Goal: Answer question/provide support: Share knowledge or assist other users

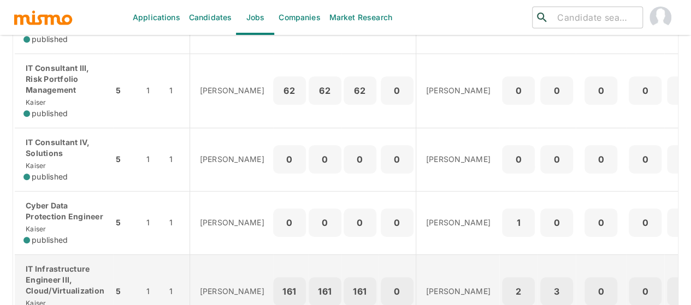
scroll to position [328, 0]
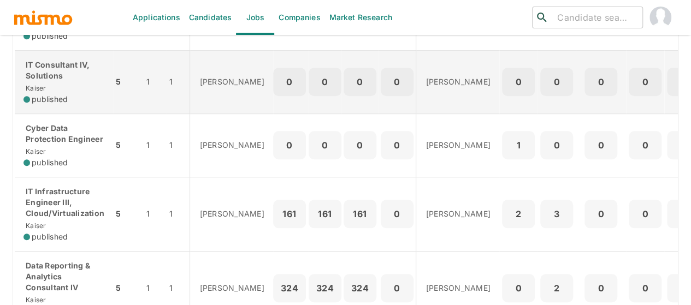
click at [64, 83] on div "IT Consultant IV, Solutions [PERSON_NAME] published" at bounding box center [63, 82] width 81 height 45
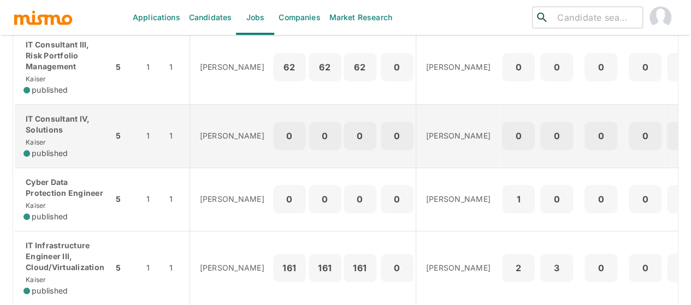
scroll to position [273, 0]
click at [67, 137] on div "IT Consultant IV, Solutions [PERSON_NAME] published" at bounding box center [63, 136] width 81 height 45
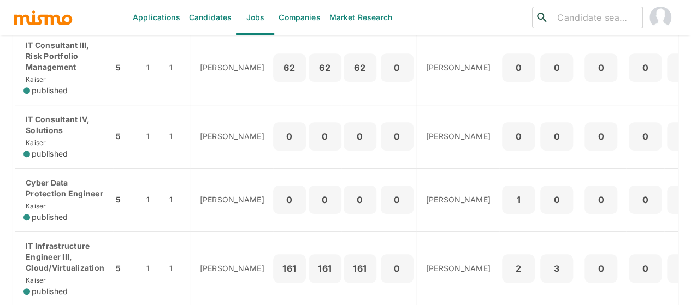
drag, startPoint x: 197, startPoint y: 21, endPoint x: 91, endPoint y: 16, distance: 106.1
click at [197, 21] on link "Candidates" at bounding box center [211, 17] width 52 height 35
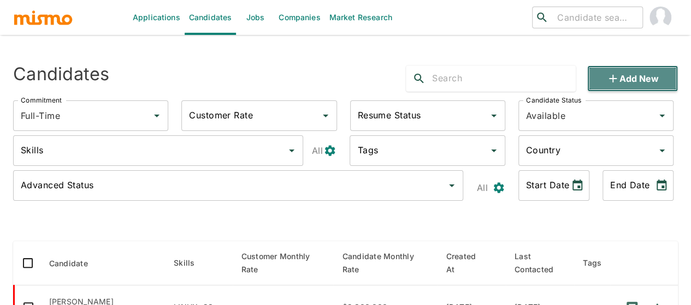
click at [607, 78] on icon "button" at bounding box center [612, 78] width 13 height 13
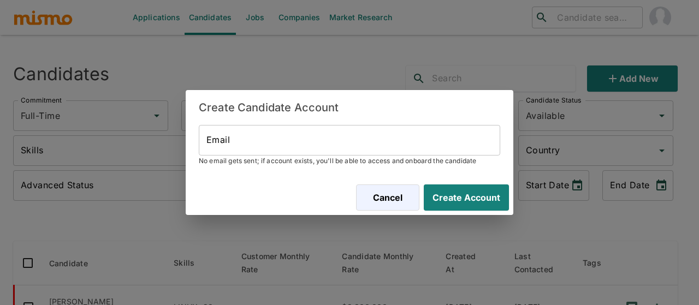
click at [241, 138] on input "Email" at bounding box center [349, 140] width 301 height 31
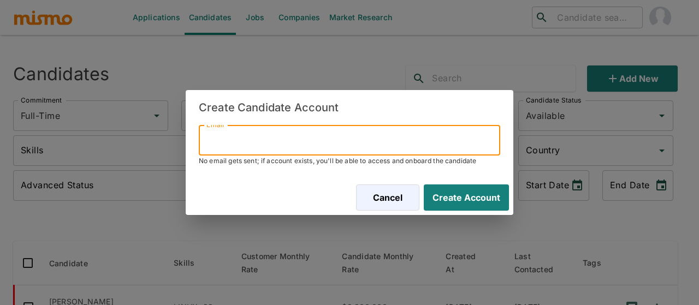
paste input "luis.tenorio.3011@gmail.com"
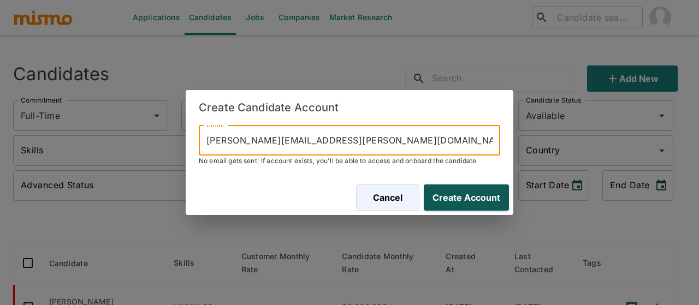
type input "luis.tenorio.3011@gmail.com"
click at [477, 195] on button "Create Account" at bounding box center [464, 198] width 90 height 26
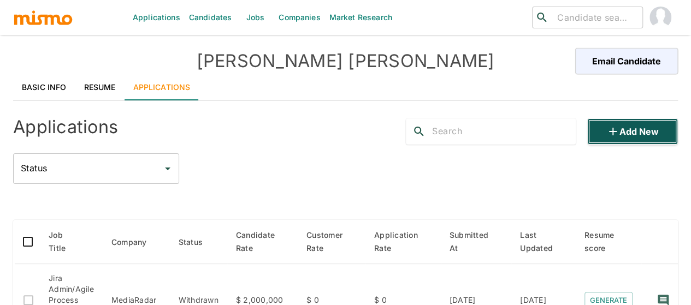
click at [625, 131] on button "Add new" at bounding box center [632, 132] width 91 height 26
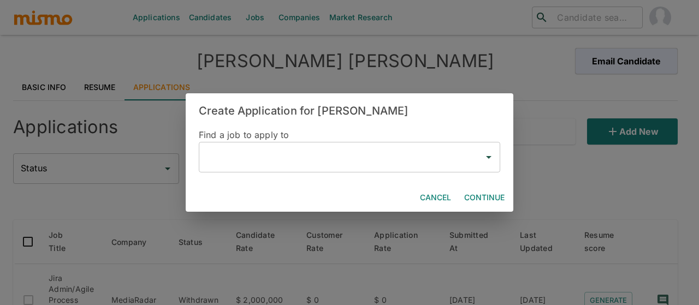
click at [254, 162] on input "text" at bounding box center [341, 157] width 275 height 21
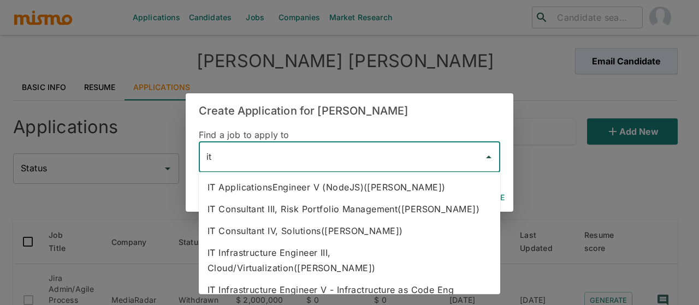
click at [303, 213] on li "IT Consultant III, Risk Portfolio Management(Kaiser)" at bounding box center [349, 209] width 301 height 22
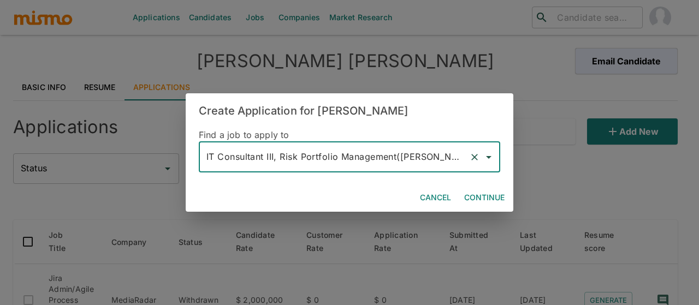
type input "IT Consultant III, Risk Portfolio Management(Kaiser)"
click at [469, 201] on button "Continue" at bounding box center [484, 198] width 49 height 20
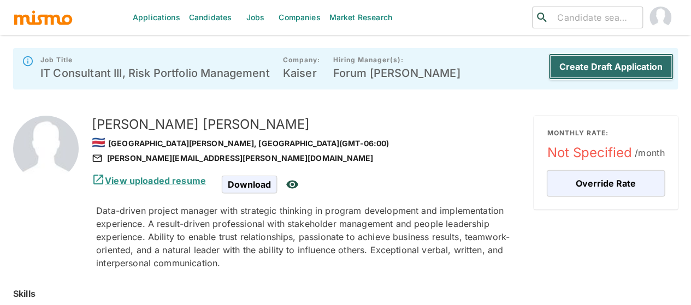
click at [587, 69] on button "Create Draft Application" at bounding box center [610, 67] width 125 height 26
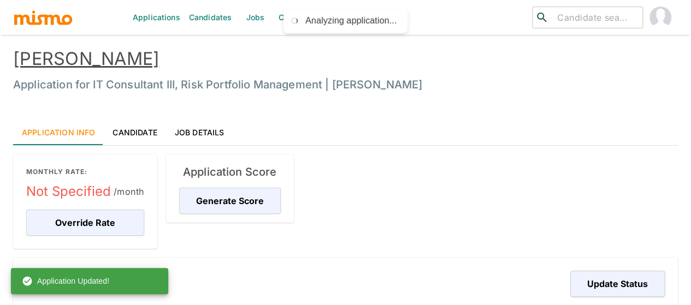
click at [253, 14] on link "Jobs" at bounding box center [255, 17] width 38 height 35
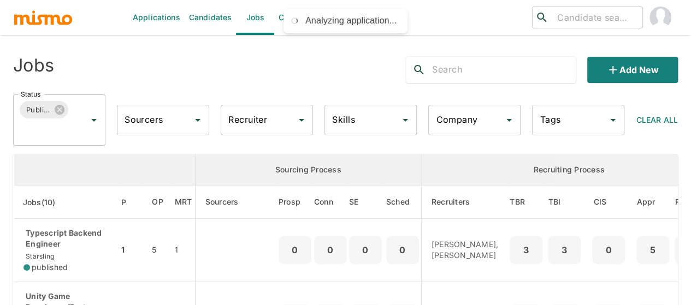
click at [242, 118] on input "Recruiter" at bounding box center [259, 120] width 66 height 21
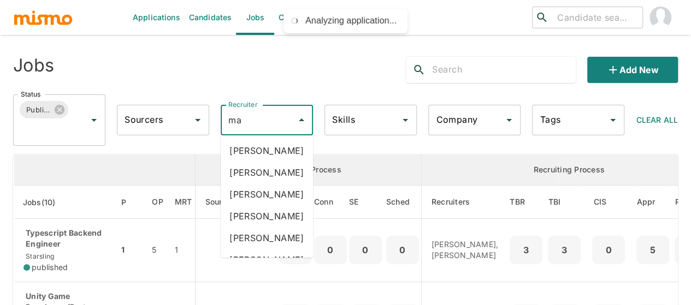
type input "mai"
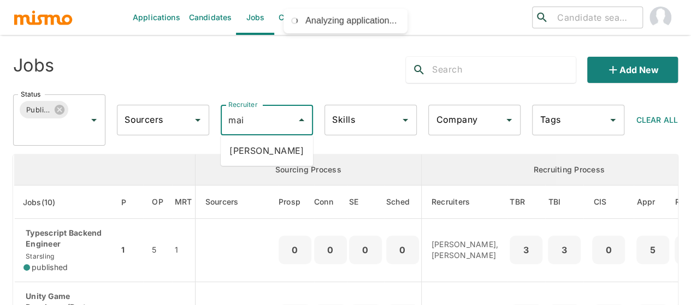
click at [261, 155] on li "Maia Reyes" at bounding box center [267, 151] width 92 height 22
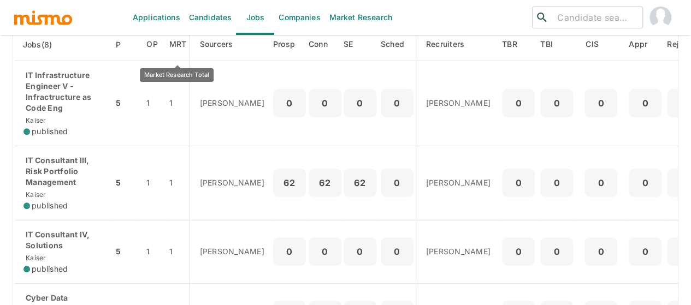
scroll to position [218, 0]
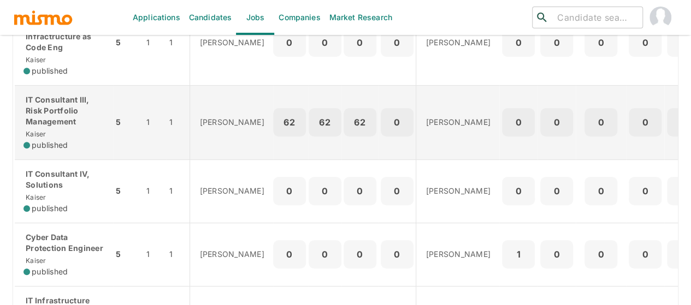
click at [56, 140] on span "published" at bounding box center [50, 145] width 36 height 11
click at [60, 121] on p "IT Consultant III, Risk Portfolio Management" at bounding box center [63, 110] width 81 height 33
click at [63, 105] on p "IT Consultant III, Risk Portfolio Management" at bounding box center [63, 110] width 81 height 33
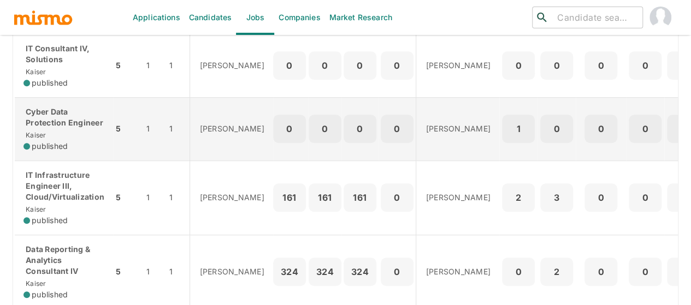
scroll to position [382, 0]
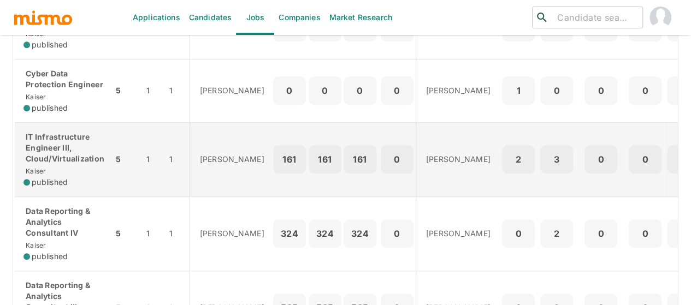
click at [47, 157] on p "IT Infrastructure Engineer III, Cloud/Virtualization" at bounding box center [63, 148] width 81 height 33
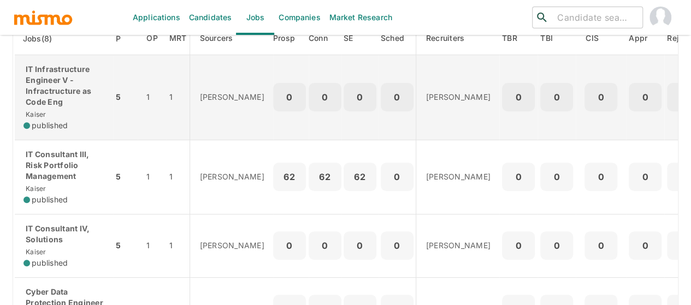
scroll to position [109, 0]
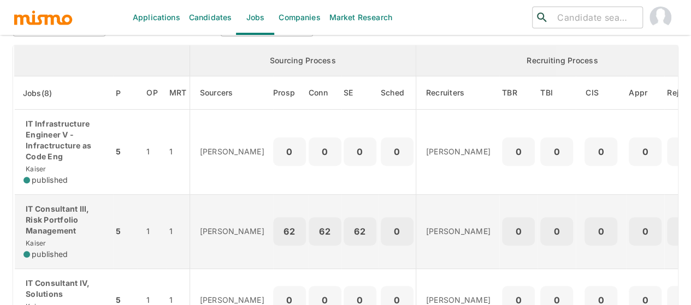
click at [44, 236] on div "IT Consultant III, Risk Portfolio Management Kaiser published" at bounding box center [63, 232] width 81 height 56
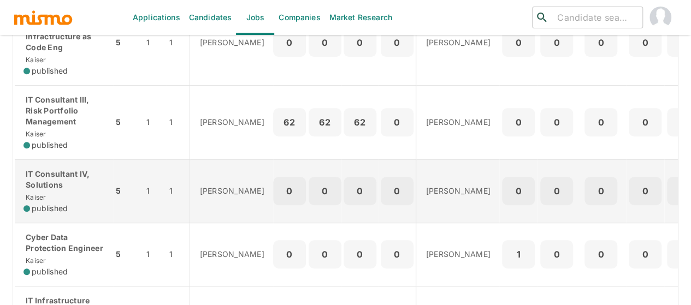
click at [75, 193] on div "IT Consultant IV, Solutions Kaiser published" at bounding box center [63, 191] width 81 height 45
click at [59, 172] on p "IT Consultant IV, Solutions" at bounding box center [63, 180] width 81 height 22
click at [68, 179] on p "IT Consultant IV, Solutions" at bounding box center [63, 180] width 81 height 22
click at [50, 190] on div "IT Consultant IV, Solutions Kaiser published" at bounding box center [63, 191] width 81 height 45
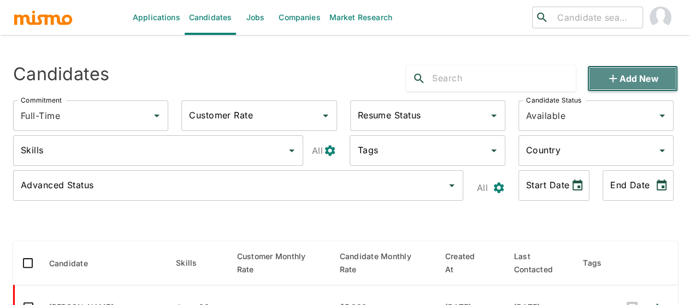
click at [649, 73] on button "Add new" at bounding box center [632, 79] width 91 height 26
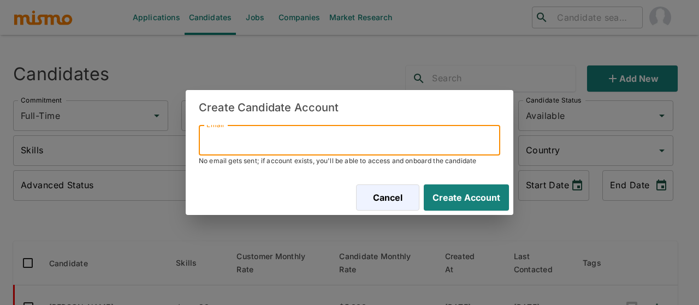
click at [260, 125] on input "Email" at bounding box center [349, 140] width 301 height 31
paste input "gmojalvarez@gmail.com"
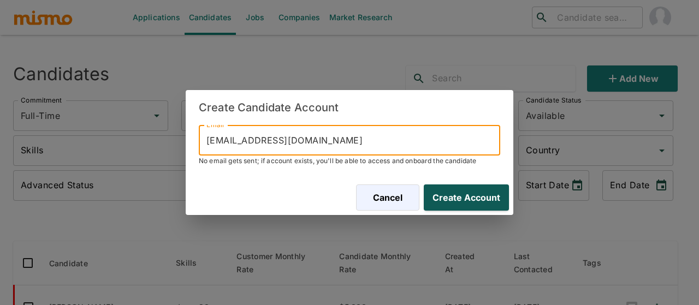
type input "gmojalvarez@gmail.com"
drag, startPoint x: 494, startPoint y: 195, endPoint x: 136, endPoint y: 203, distance: 357.8
click at [494, 194] on button "Create Account" at bounding box center [464, 198] width 90 height 26
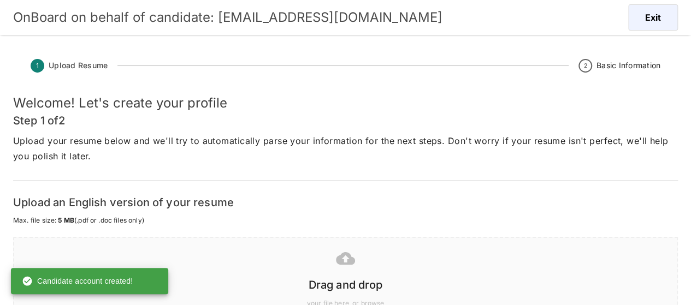
click at [334, 270] on div at bounding box center [343, 258] width 645 height 27
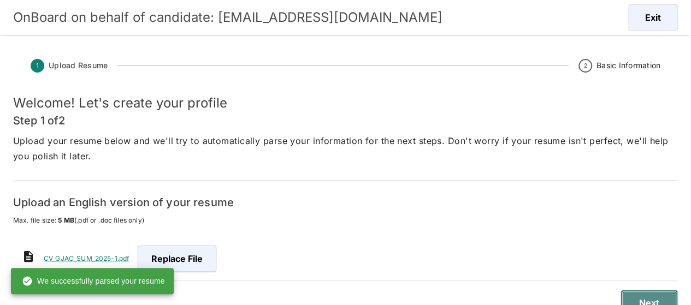
click at [640, 297] on button "Next" at bounding box center [648, 303] width 57 height 26
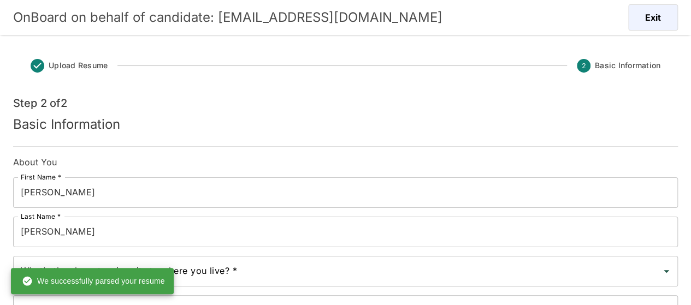
scroll to position [55, 0]
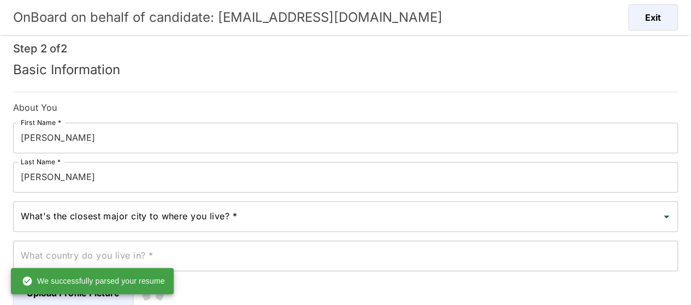
click at [23, 176] on input "Castillo" at bounding box center [345, 177] width 665 height 31
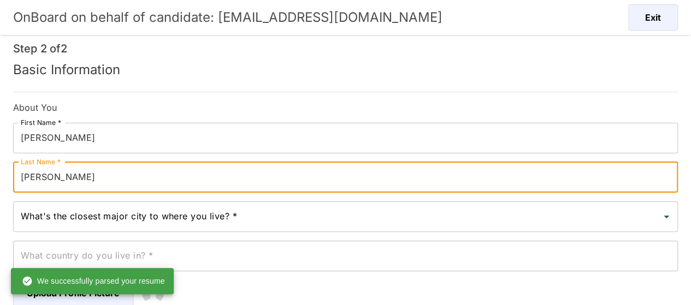
click at [23, 176] on input "Castillo" at bounding box center [345, 177] width 665 height 31
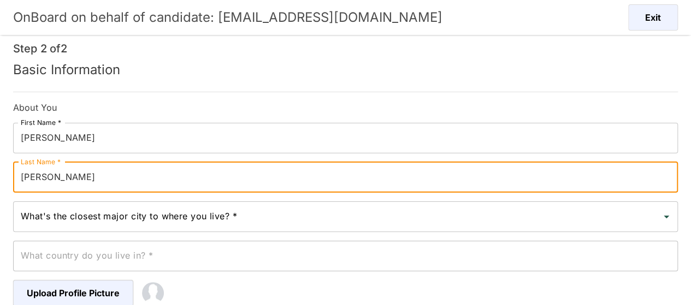
type input "Alvarez Castillo"
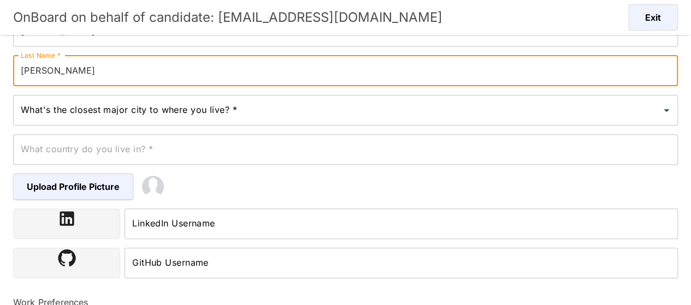
scroll to position [164, 0]
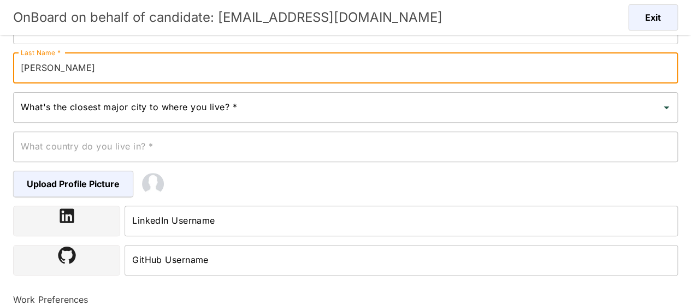
click at [62, 112] on div "What's the closest major city to where you live? * What's the closest major cit…" at bounding box center [345, 107] width 665 height 31
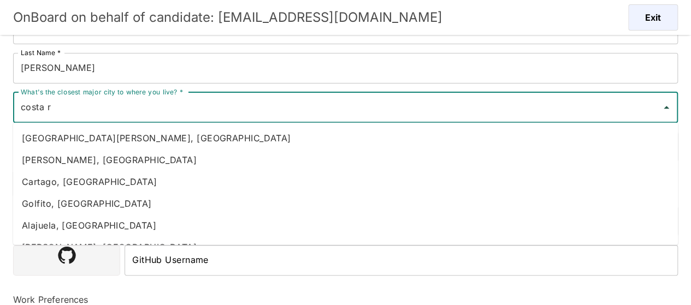
click at [78, 156] on li "Heredia, Costa Rica" at bounding box center [345, 160] width 665 height 22
type input "Heredia, Costa Rica"
type input "Costa Rica"
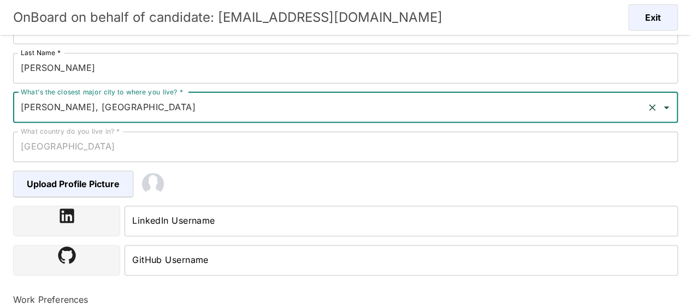
scroll to position [366, 0]
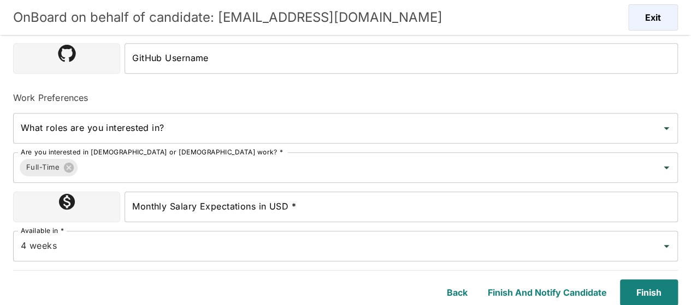
type input "Heredia, Costa Rica"
click at [208, 210] on input "Monthly Salary Expectations in USD *" at bounding box center [401, 207] width 553 height 31
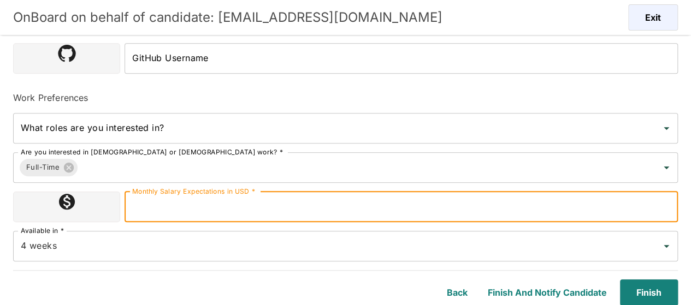
type input "2300000"
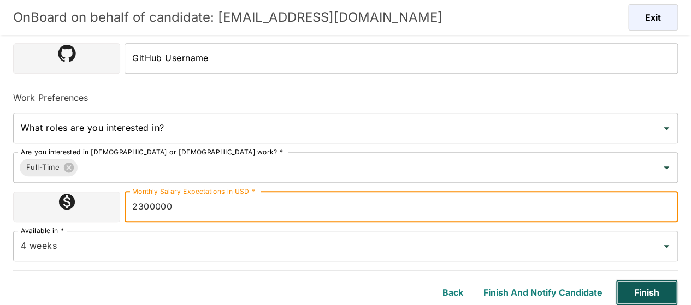
click at [651, 283] on button "Finish" at bounding box center [647, 293] width 62 height 26
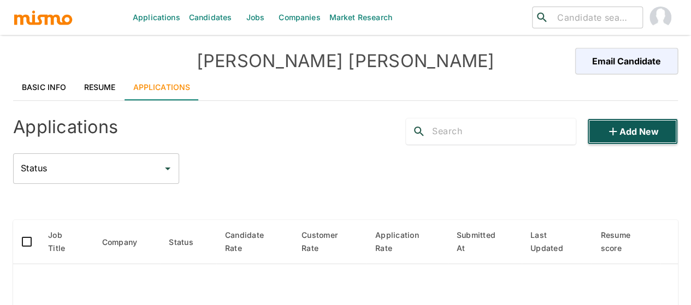
click at [636, 131] on button "Add new" at bounding box center [632, 132] width 91 height 26
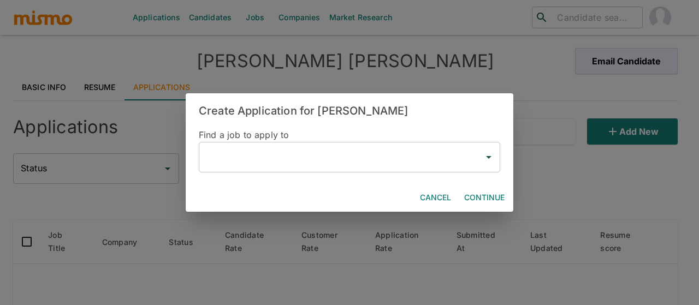
click at [264, 158] on input "text" at bounding box center [341, 157] width 275 height 21
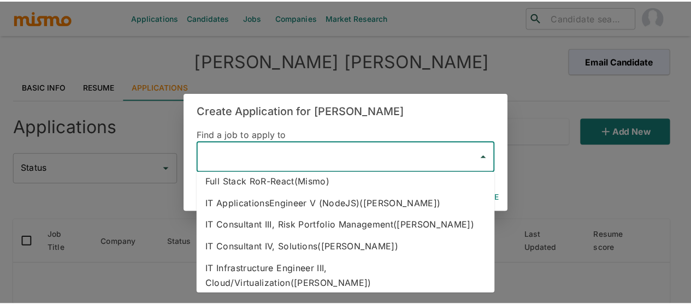
scroll to position [273, 0]
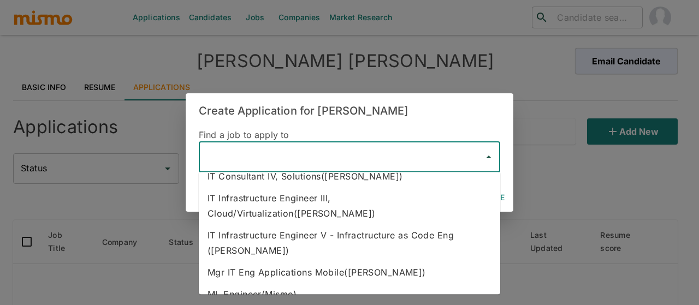
click at [286, 176] on li "IT Consultant IV, Solutions([PERSON_NAME])" at bounding box center [349, 176] width 301 height 22
type input "IT Consultant IV, Solutions([PERSON_NAME])"
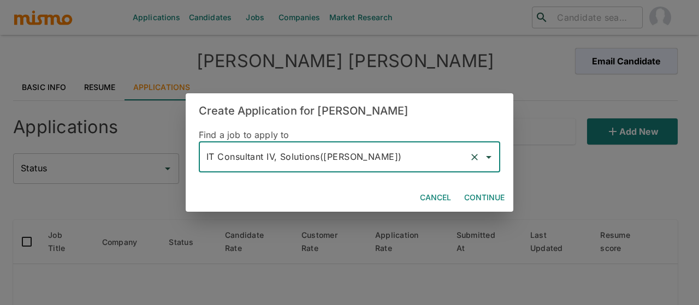
click at [480, 202] on button "Continue" at bounding box center [484, 198] width 49 height 20
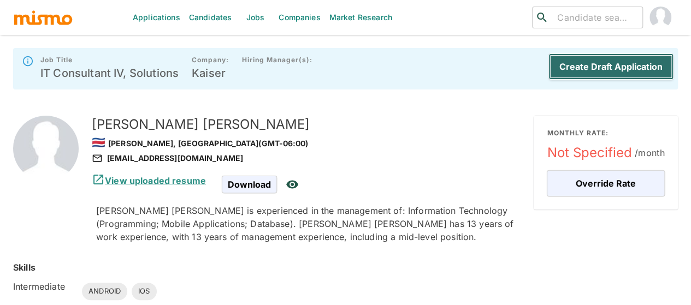
click at [610, 66] on button "Create Draft Application" at bounding box center [610, 67] width 125 height 26
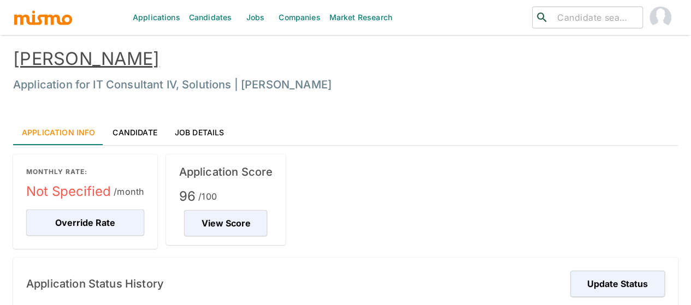
click at [212, 17] on link "Candidates" at bounding box center [211, 17] width 52 height 35
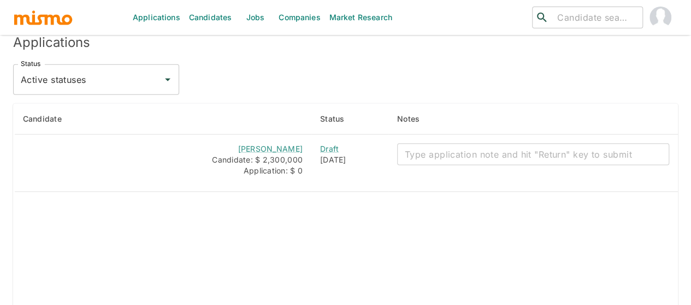
scroll to position [1323, 0]
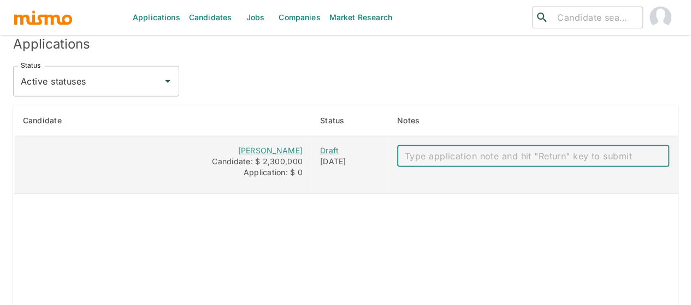
click at [460, 151] on textarea "enhanced table" at bounding box center [533, 156] width 257 height 13
paste textarea "Mail: gmojalvarez@gmail.com Salary: 2,3 Bachelor: yes Notice: ASAP ID: 30330057…"
type textarea "Mail: gmojalvarez@gmail.com Salary: 2,3 Bachelor: yes Notice: ASAP ID: 30330057…"
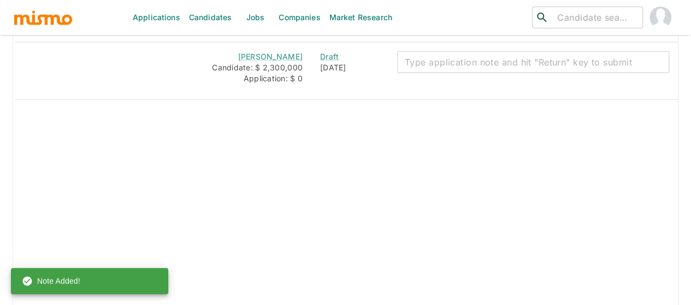
scroll to position [1344, 0]
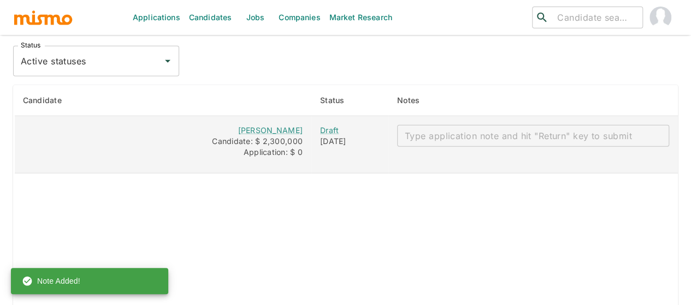
click at [449, 130] on textarea "enhanced table" at bounding box center [533, 136] width 257 height 13
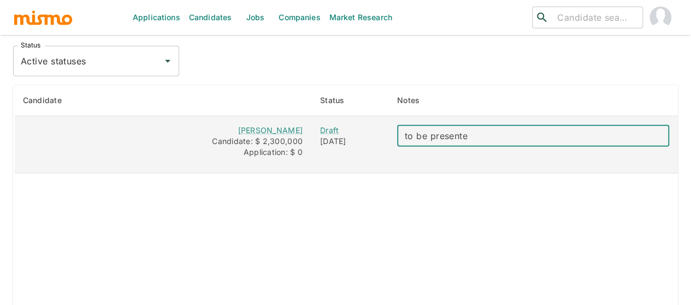
type textarea "to be presented"
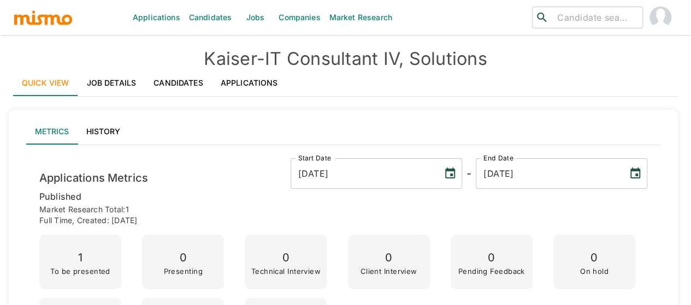
click at [216, 20] on link "Candidates" at bounding box center [211, 17] width 52 height 35
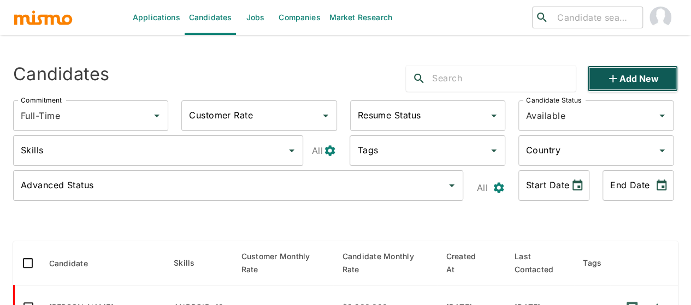
click at [622, 74] on button "Add new" at bounding box center [632, 79] width 91 height 26
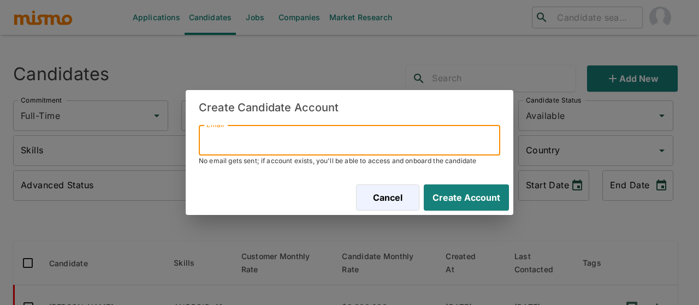
click at [284, 131] on input "Email" at bounding box center [349, 140] width 301 height 31
paste input "wagnercamposquesada@gmail.com"
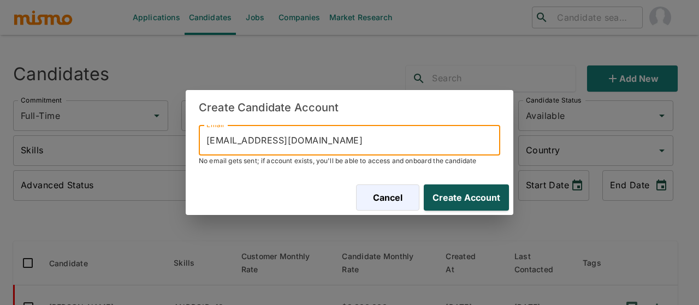
type input "wagnercamposquesada@gmail.com"
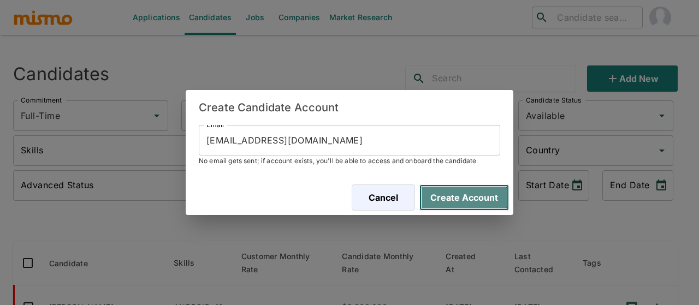
drag, startPoint x: 446, startPoint y: 198, endPoint x: 325, endPoint y: 186, distance: 121.8
click at [446, 198] on button "Create Account" at bounding box center [464, 198] width 90 height 26
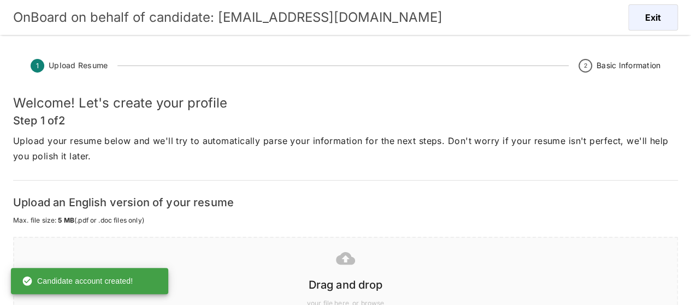
click at [351, 261] on icon at bounding box center [345, 258] width 19 height 13
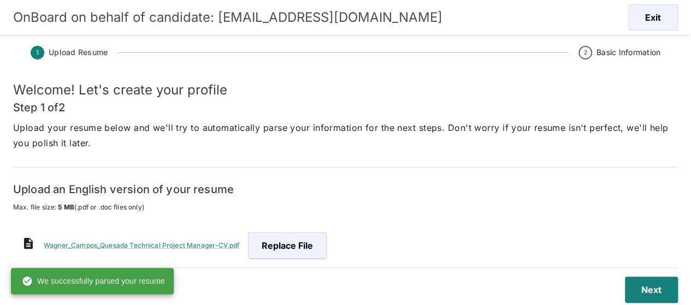
scroll to position [26, 0]
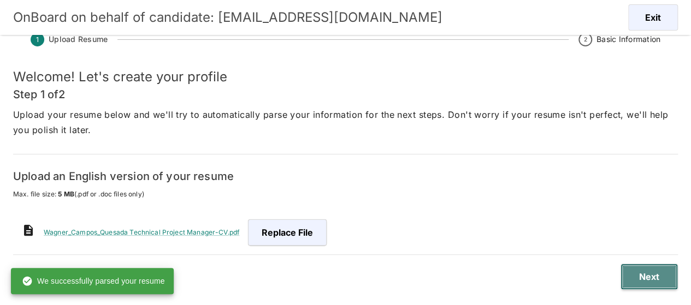
click at [657, 271] on button "Next" at bounding box center [648, 277] width 57 height 26
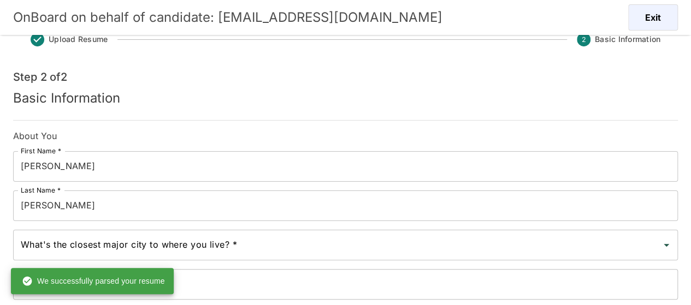
click at [196, 249] on input "What's the closest major city to where you live? *" at bounding box center [337, 245] width 638 height 21
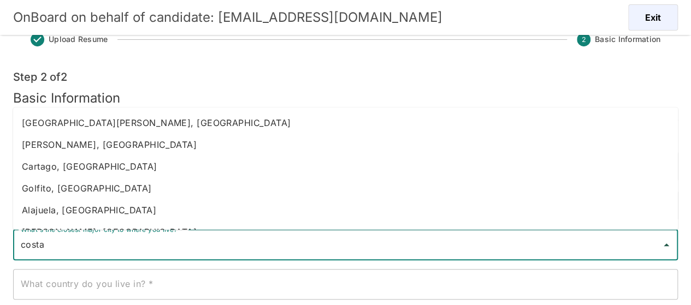
click at [34, 144] on li "Heredia, Costa Rica" at bounding box center [345, 145] width 665 height 22
type input "Heredia, Costa Rica"
type input "Costa Rica"
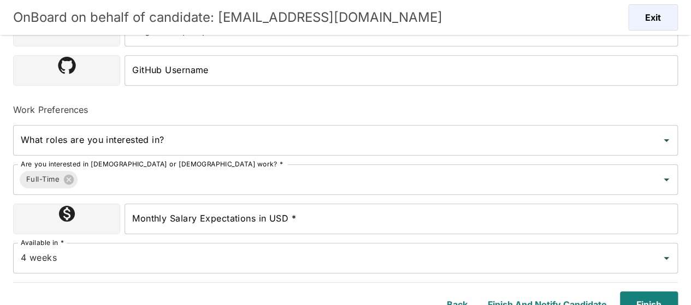
scroll to position [366, 0]
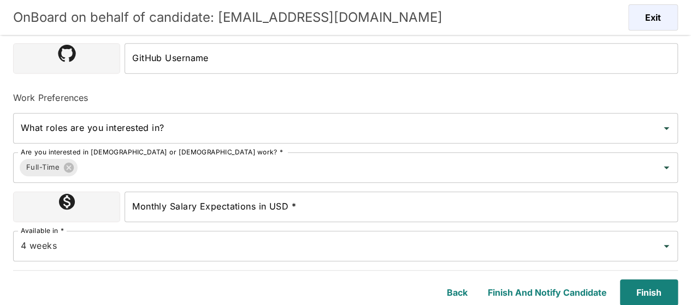
type input "Heredia, Costa Rica"
click at [186, 211] on input "Monthly Salary Expectations in USD *" at bounding box center [401, 207] width 553 height 31
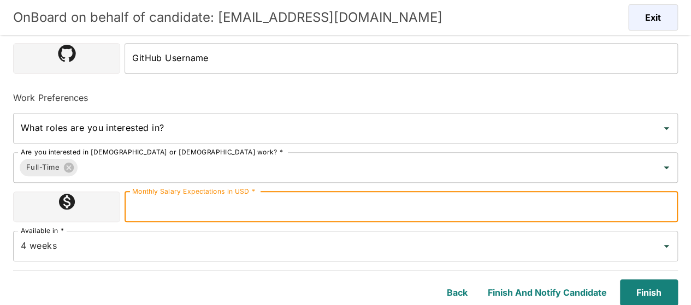
type input "2300000"
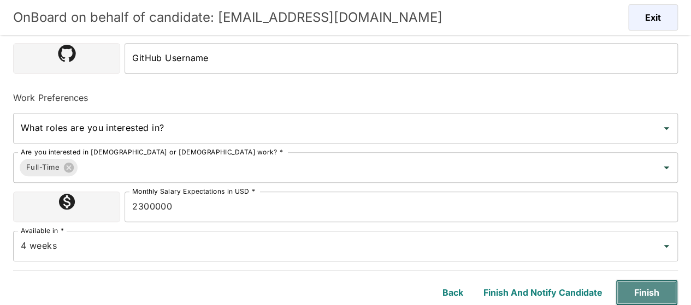
click at [637, 294] on button "Finish" at bounding box center [647, 293] width 62 height 26
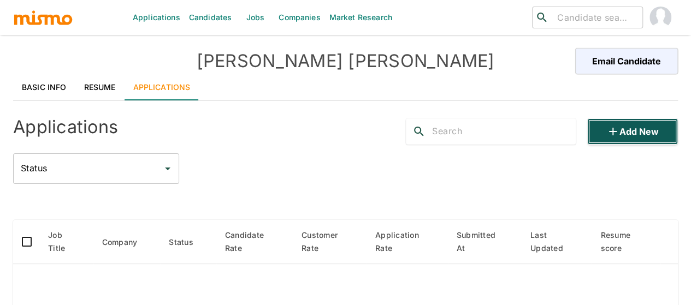
click at [624, 138] on button "Add new" at bounding box center [632, 132] width 91 height 26
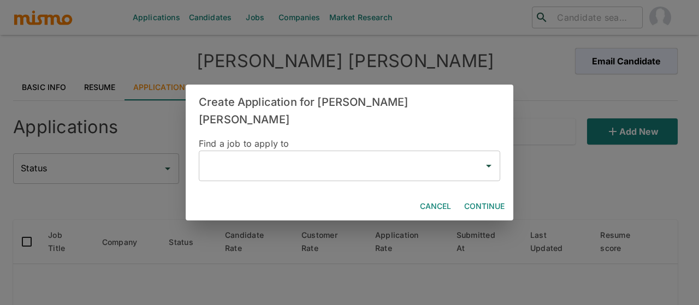
click at [267, 156] on input "text" at bounding box center [341, 166] width 275 height 21
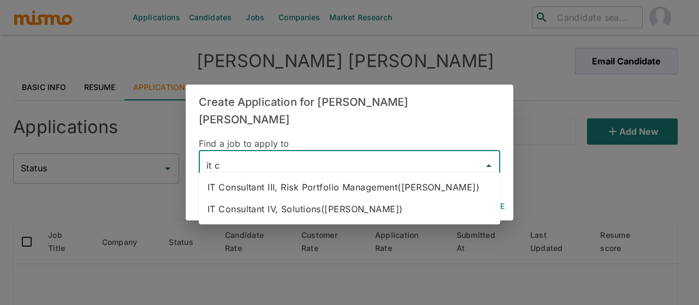
click at [288, 210] on li "IT Consultant IV, Solutions([PERSON_NAME])" at bounding box center [349, 209] width 301 height 22
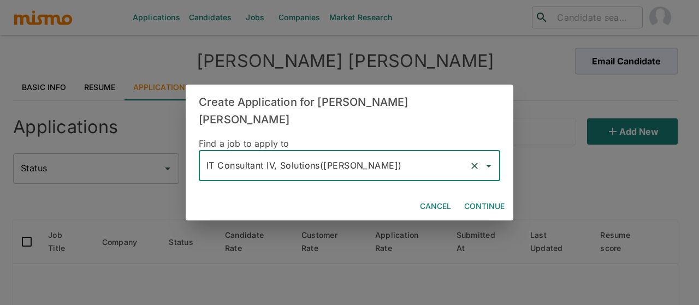
type input "IT Consultant IV, Solutions([PERSON_NAME])"
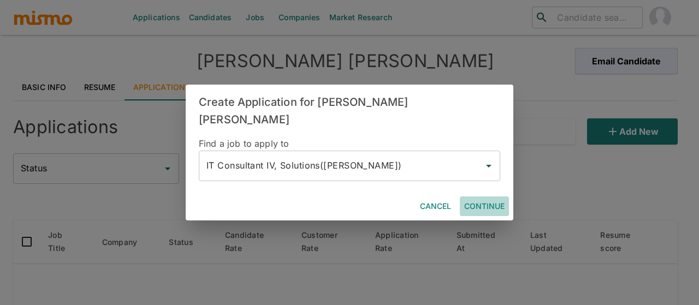
click at [481, 197] on button "Continue" at bounding box center [484, 207] width 49 height 20
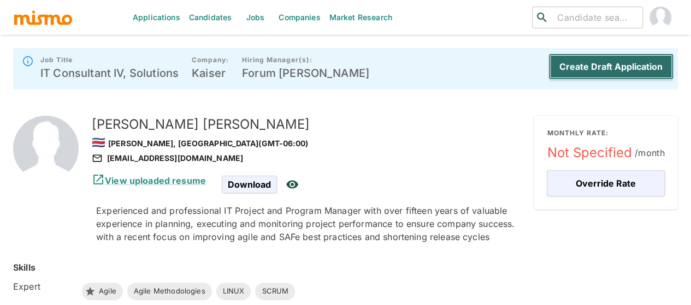
click at [587, 61] on button "Create Draft Application" at bounding box center [610, 67] width 125 height 26
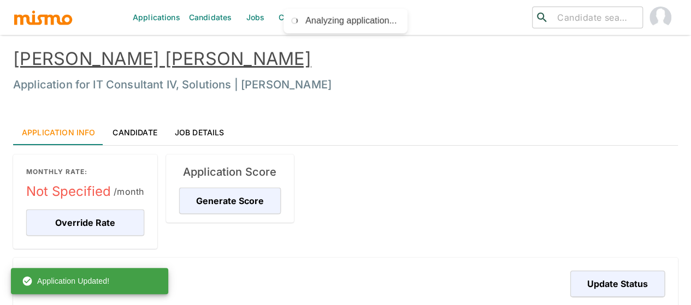
click at [245, 15] on link "Jobs" at bounding box center [255, 17] width 38 height 35
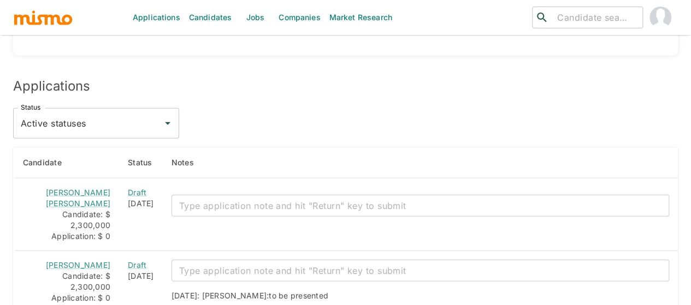
scroll to position [1265, 0]
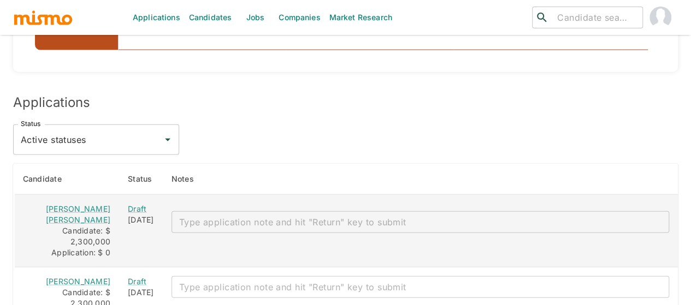
click at [201, 216] on textarea "enhanced table" at bounding box center [420, 222] width 482 height 13
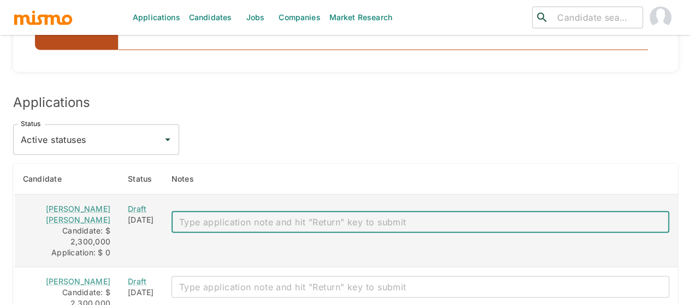
paste textarea "Mail: wagnercamposquesada@gmail.com Salary: 2,3 Bachelor: no Notice: 2 WEEKS ID…"
type textarea "Mail: wagnercamposquesada@gmail.com Salary: 2,3 Bachelor: no Notice: 2 WEEKS ID…"
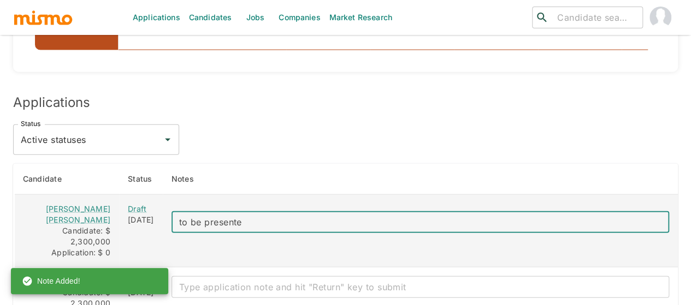
type textarea "to be presented"
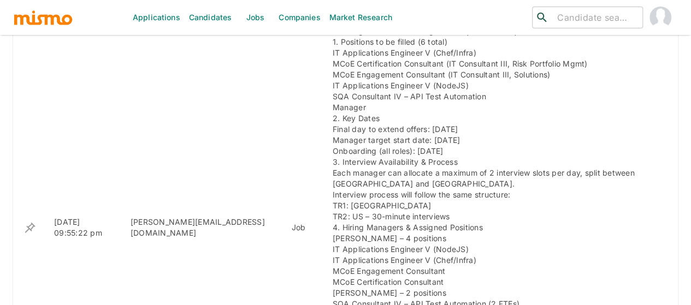
scroll to position [568, 0]
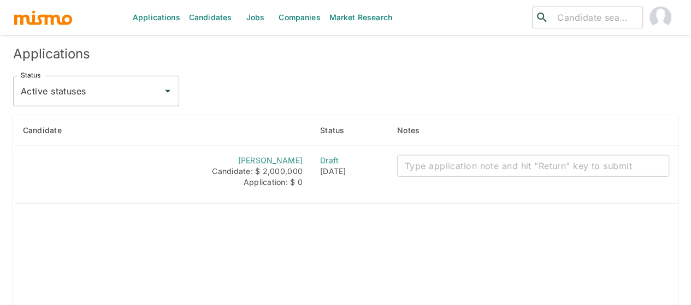
scroll to position [1518, 0]
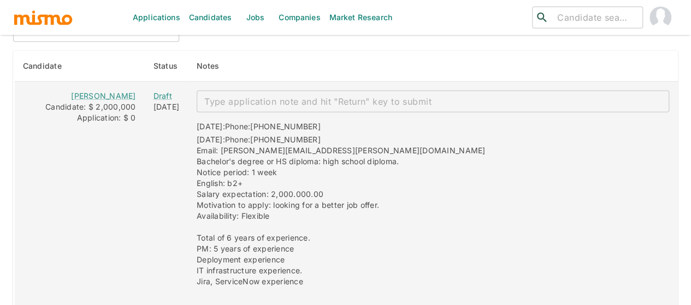
click at [446, 104] on textarea "enhanced table" at bounding box center [432, 102] width 457 height 13
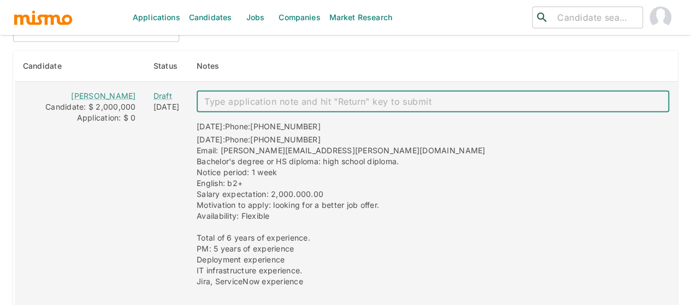
paste textarea "Mai notes: Mail: luis.tenorio.3011@gmail.com ID: 117630035 Salary: 1,8- 2m Bach…"
type textarea "Mai notes: Mail: luis.tenorio.3011@gmail.com ID: 117630035 Salary: 1,8- 2m Bach…"
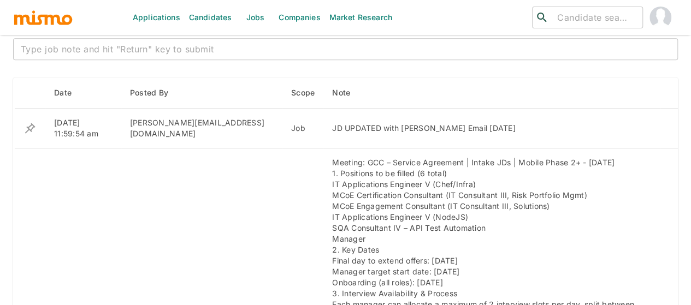
scroll to position [422, 0]
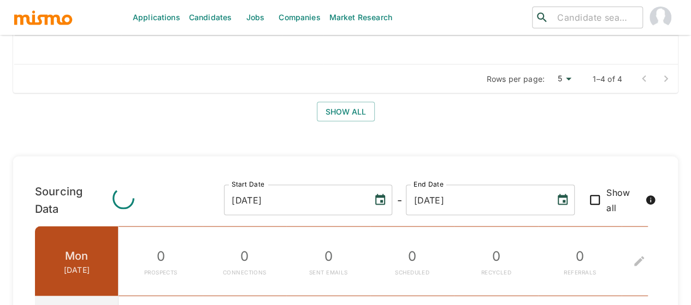
scroll to position [943, 0]
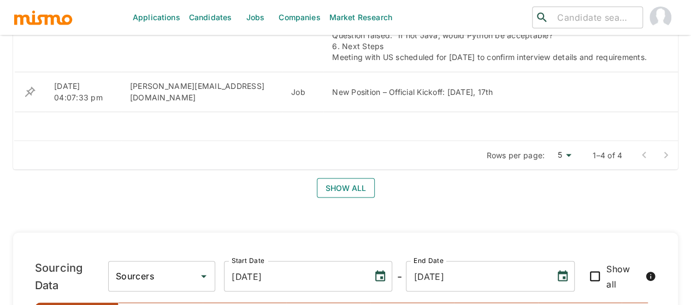
click at [329, 190] on button "Show all" at bounding box center [346, 188] width 58 height 20
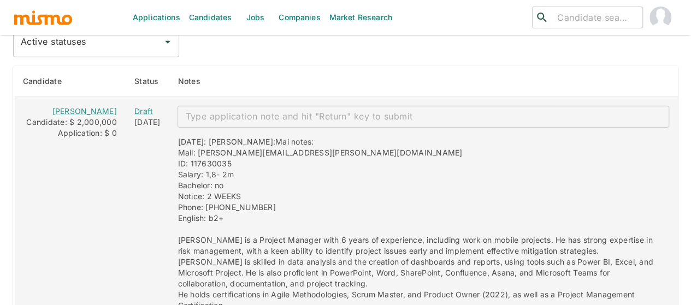
scroll to position [1598, 0]
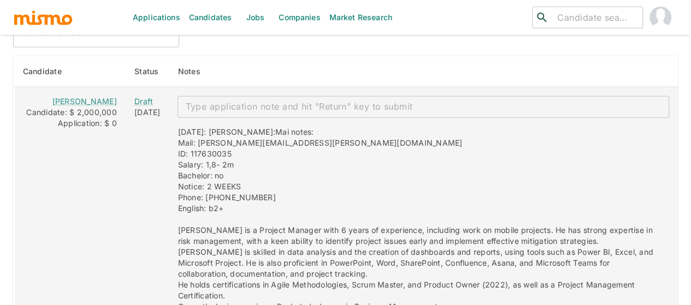
click at [191, 100] on textarea "enhanced table" at bounding box center [423, 106] width 476 height 13
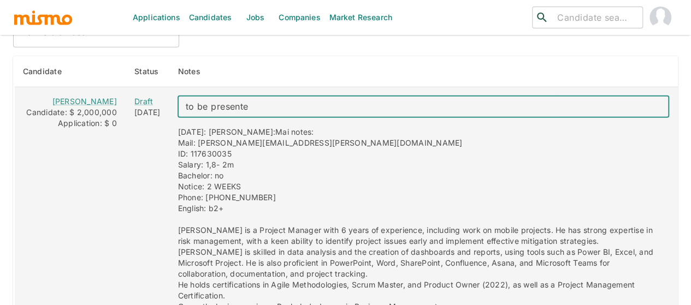
type textarea "to be presented"
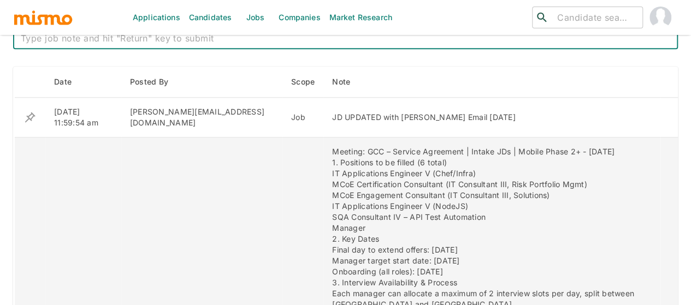
scroll to position [404, 0]
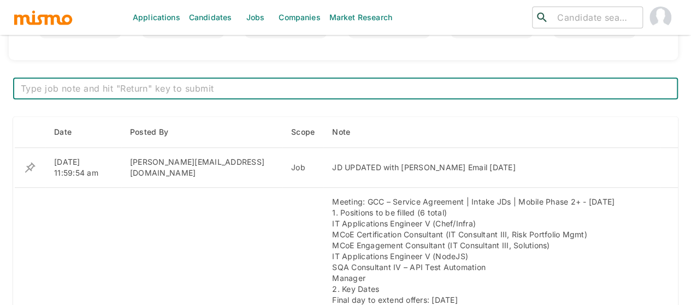
click at [51, 84] on textarea at bounding box center [345, 88] width 649 height 13
type textarea "1 candidate to be presented: [PERSON_NAME]"
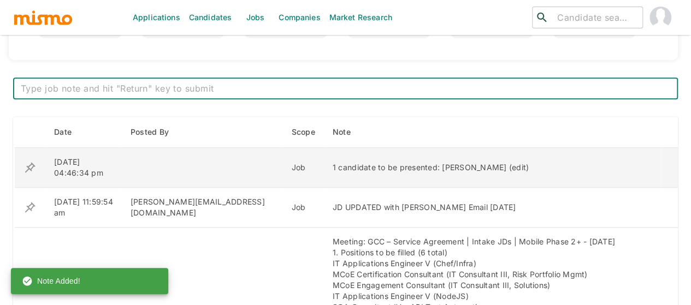
click at [29, 165] on icon "enhanced table" at bounding box center [29, 167] width 13 height 13
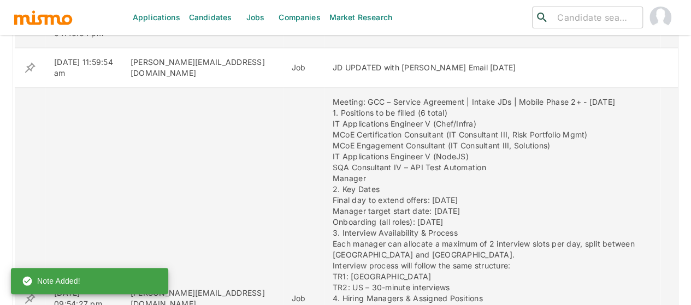
scroll to position [623, 0]
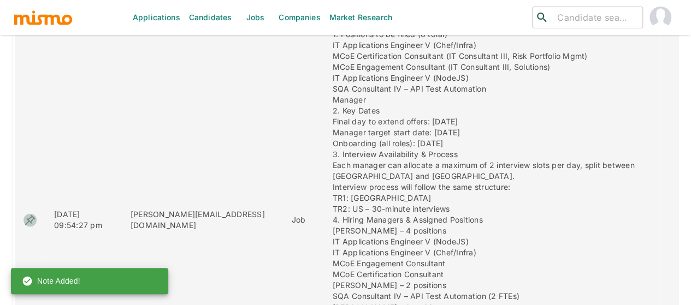
click at [26, 219] on icon "enhanced table" at bounding box center [29, 220] width 13 height 13
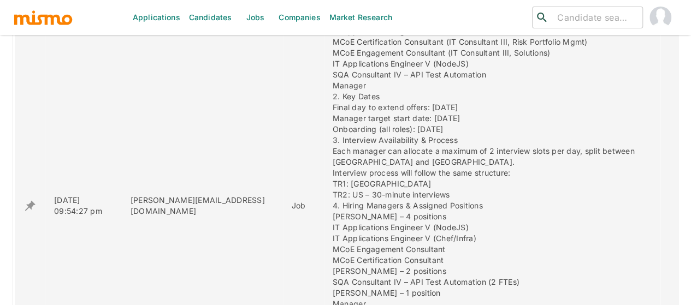
scroll to position [776, 0]
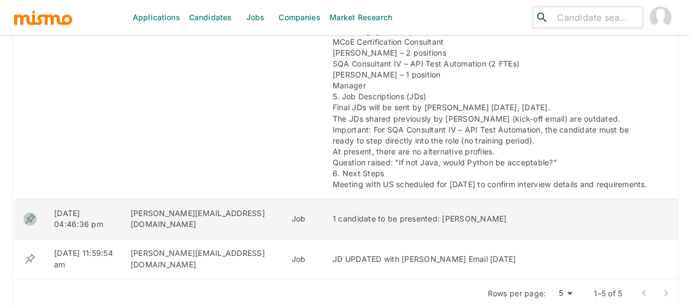
click at [31, 218] on icon "enhanced table" at bounding box center [29, 218] width 13 height 13
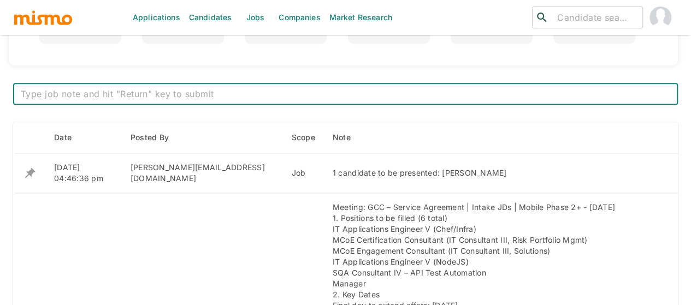
scroll to position [393, 0]
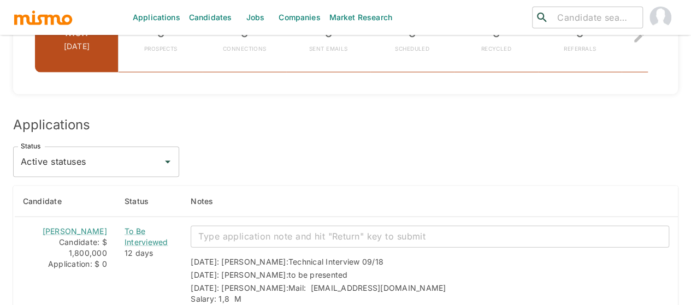
scroll to position [1181, 0]
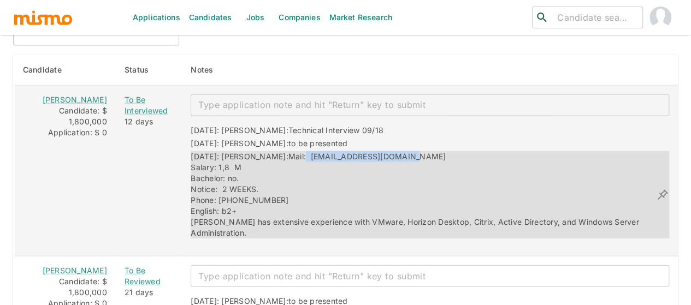
drag, startPoint x: 382, startPoint y: 149, endPoint x: 278, endPoint y: 151, distance: 103.8
click at [273, 151] on div "[DATE]: [PERSON_NAME]: Mail: [EMAIL_ADDRESS][DOMAIN_NAME] Salary: 1,8 M Bachelo…" at bounding box center [423, 194] width 465 height 87
copy span "[EMAIL_ADDRESS][DOMAIN_NAME]"
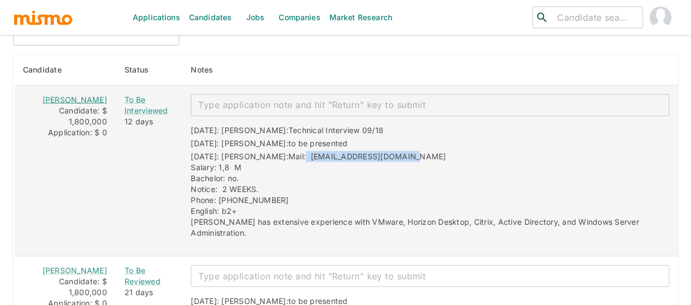
click at [81, 102] on link "[PERSON_NAME]" at bounding box center [75, 99] width 64 height 9
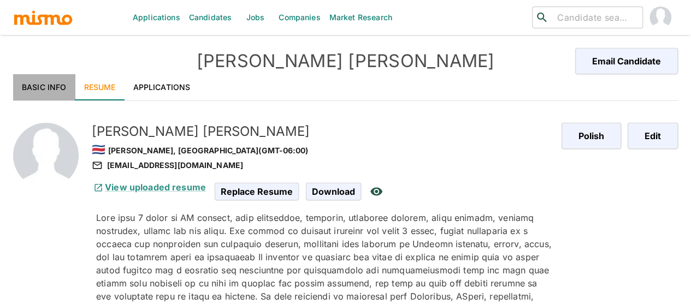
click at [28, 90] on link "Basic Info" at bounding box center [44, 87] width 62 height 26
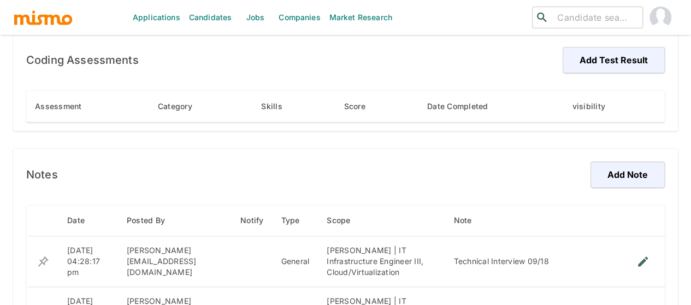
scroll to position [765, 0]
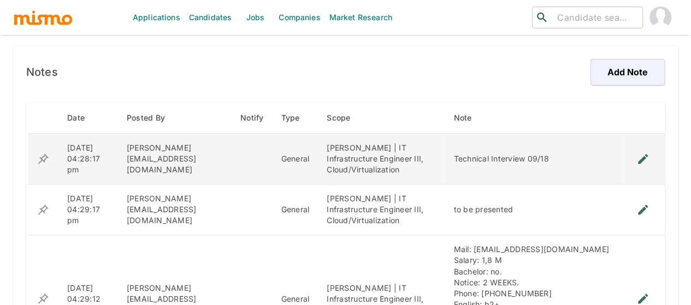
click at [646, 160] on icon "enhanced table" at bounding box center [642, 158] width 13 height 13
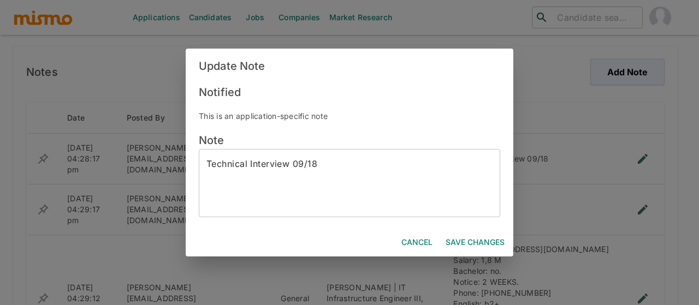
click at [335, 165] on textarea "Technical Interview 09/18" at bounding box center [349, 183] width 286 height 50
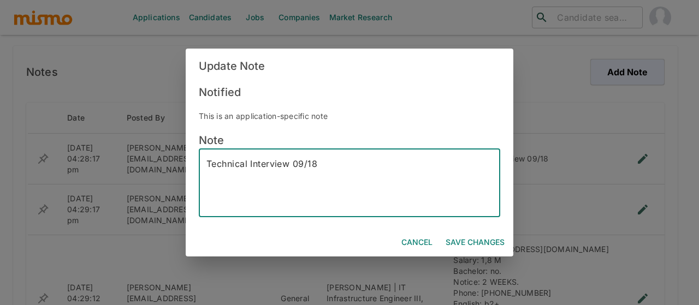
click at [335, 165] on textarea "Technical Interview 09/18" at bounding box center [349, 183] width 286 height 50
click at [339, 169] on textarea "Technical Interview 09/18" at bounding box center [349, 183] width 286 height 50
type textarea "Technical Interview 09/23"
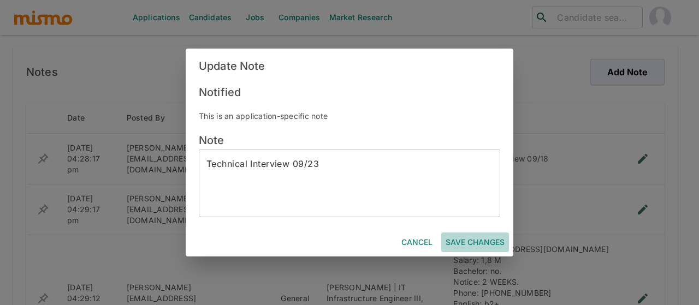
click at [466, 241] on button "Save Changes" at bounding box center [475, 243] width 68 height 20
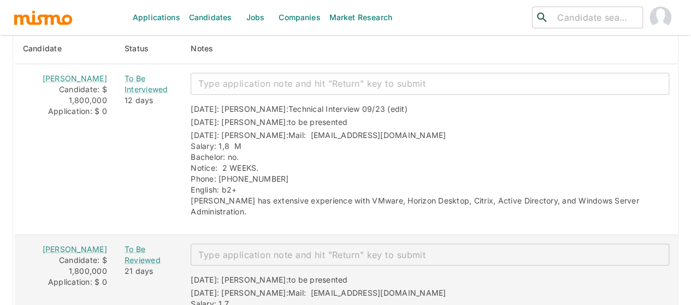
scroll to position [1256, 0]
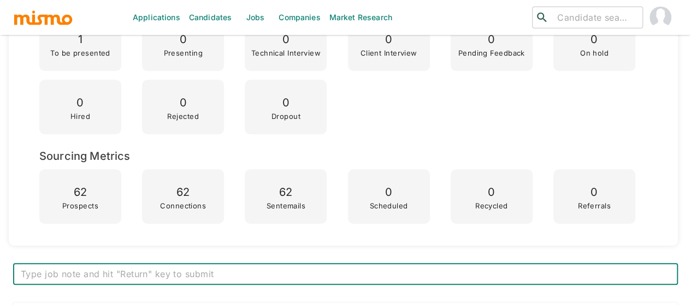
scroll to position [437, 0]
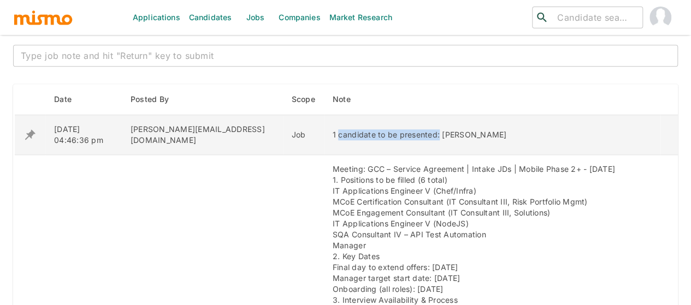
drag, startPoint x: 394, startPoint y: 133, endPoint x: 294, endPoint y: 132, distance: 100.5
click at [333, 132] on div "1 candidate to be presented: Luis Tenorio" at bounding box center [492, 134] width 319 height 11
copy div "candidate to be presented:"
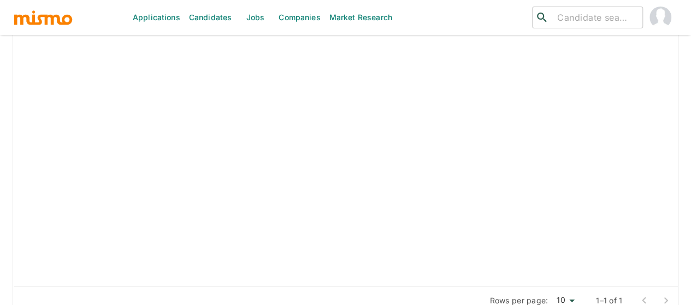
scroll to position [1850, 0]
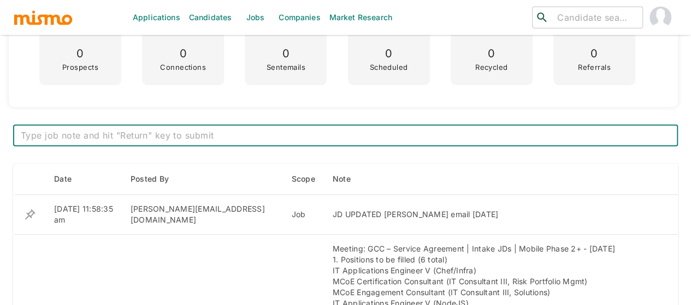
scroll to position [340, 0]
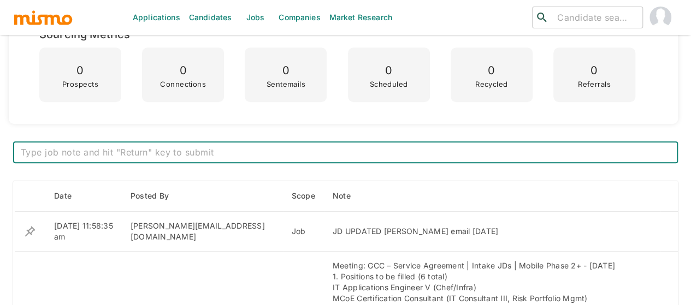
click at [139, 152] on textarea at bounding box center [345, 152] width 649 height 13
click at [23, 153] on textarea "candidate to be presented:" at bounding box center [345, 152] width 649 height 13
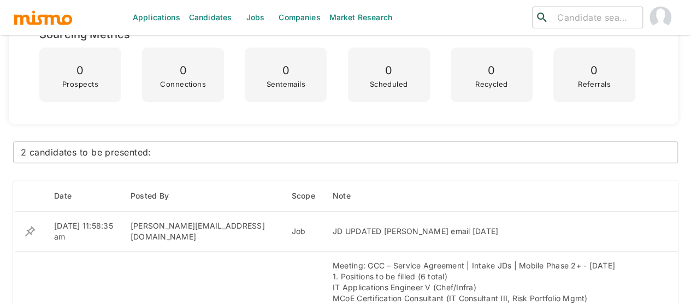
click at [205, 145] on div "2 candidates to be presented: x ​" at bounding box center [345, 152] width 665 height 22
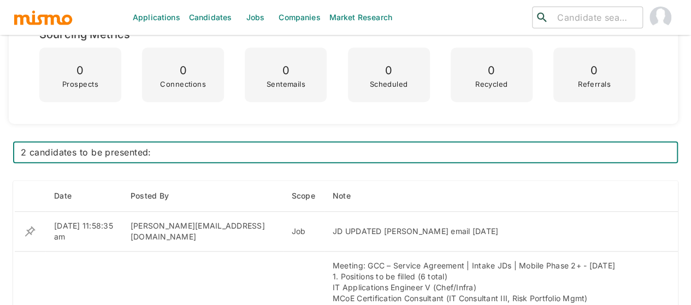
click at [194, 147] on textarea "2 candidates to be presented:" at bounding box center [345, 152] width 649 height 13
type textarea "2 candidates to be presented:[PERSON_NAME] and [PERSON_NAME]"
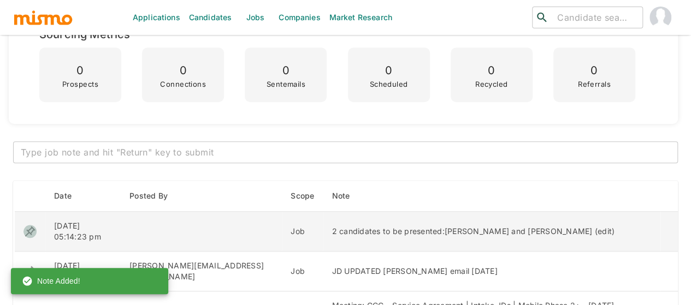
click at [29, 229] on icon "enhanced table" at bounding box center [30, 231] width 10 height 10
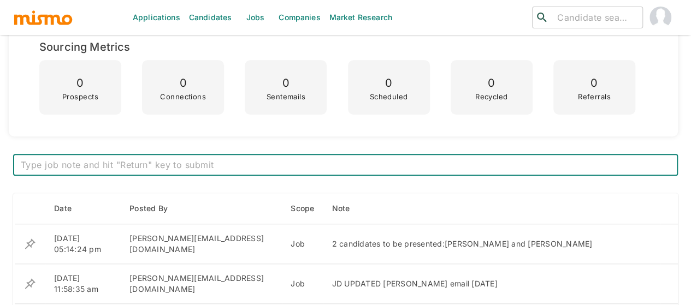
scroll to position [492, 0]
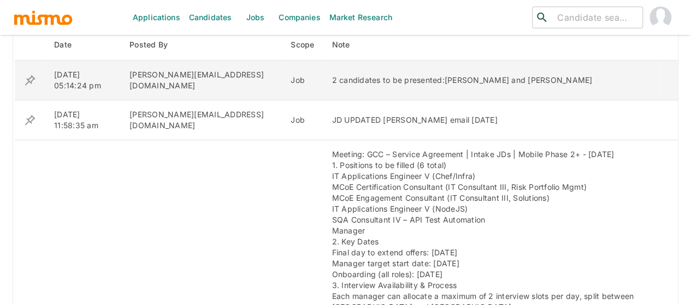
click at [29, 79] on icon "enhanced table" at bounding box center [29, 80] width 13 height 13
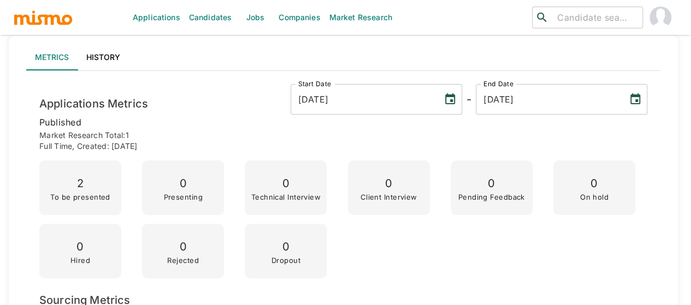
scroll to position [29, 0]
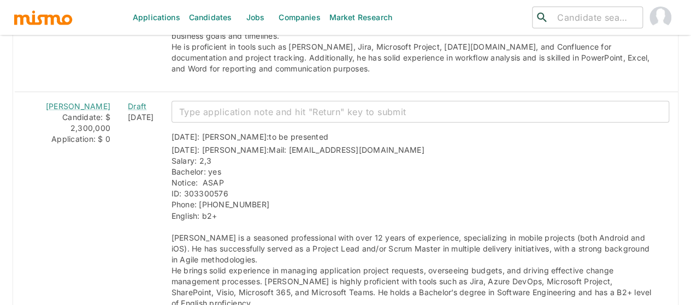
scroll to position [1639, 0]
